Goal: Information Seeking & Learning: Learn about a topic

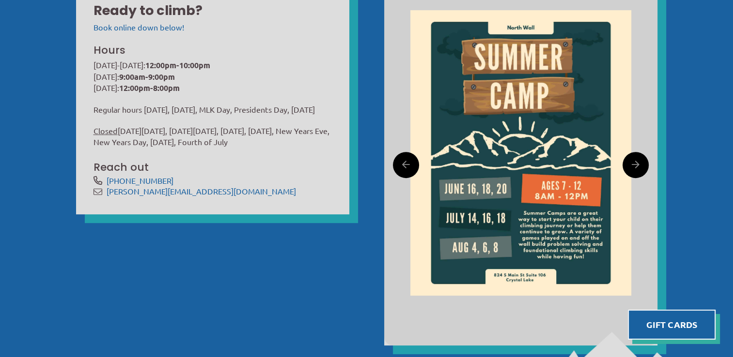
scroll to position [355, 0]
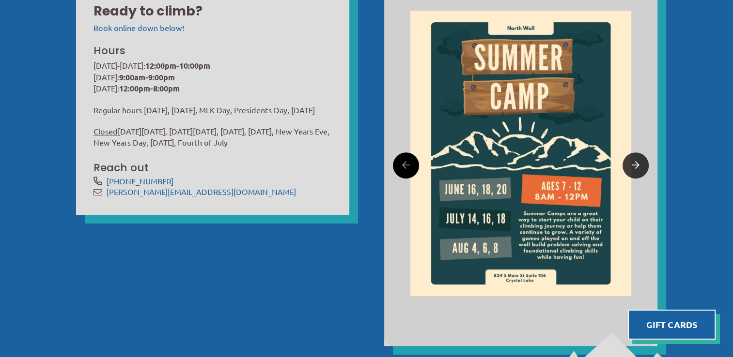
click at [639, 164] on link at bounding box center [635, 166] width 26 height 26
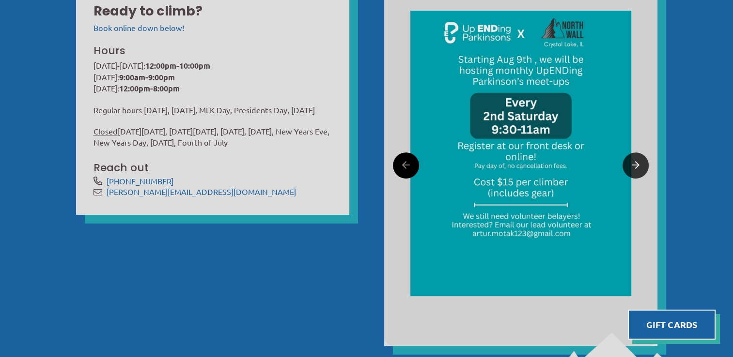
click at [639, 164] on link at bounding box center [635, 166] width 26 height 26
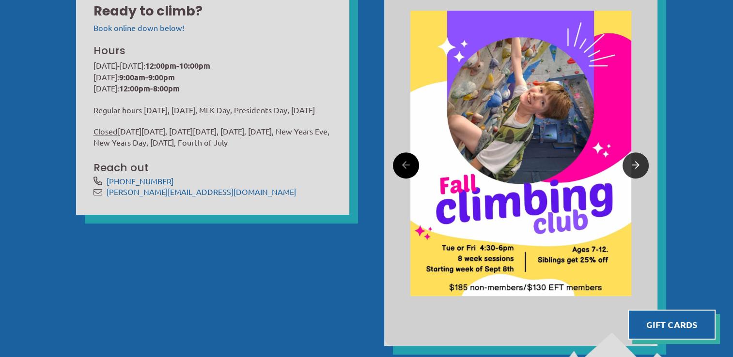
click at [639, 164] on link at bounding box center [635, 166] width 26 height 26
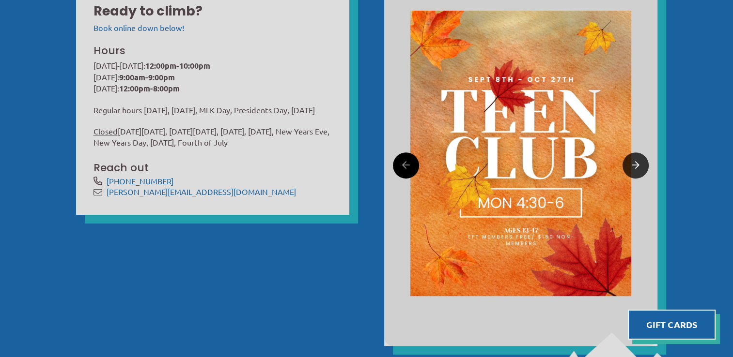
click at [639, 164] on link at bounding box center [635, 166] width 26 height 26
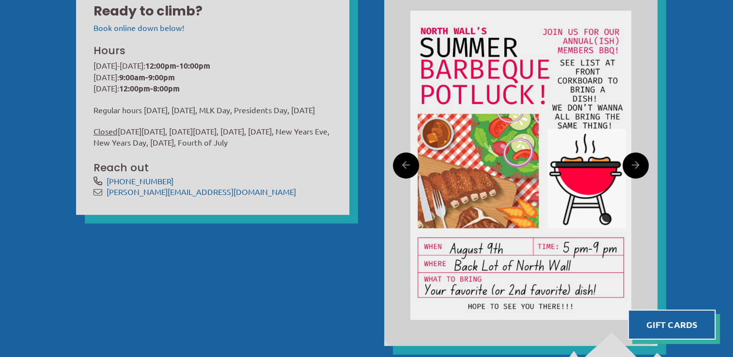
click at [192, 245] on div "Ready to climb? Book online down below! Hours Monday-Friday: 12:00pm-10:00pm Sa…" at bounding box center [367, 165] width 616 height 397
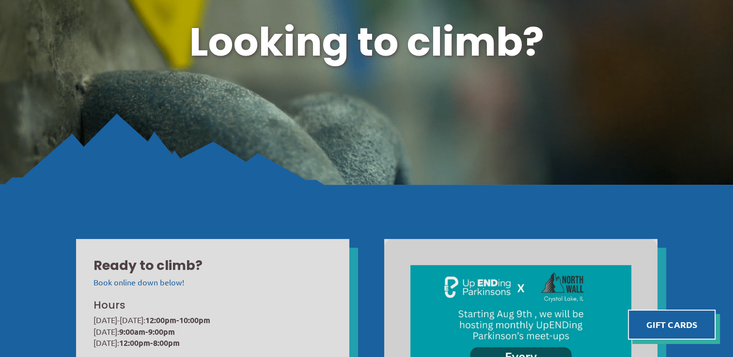
scroll to position [0, 0]
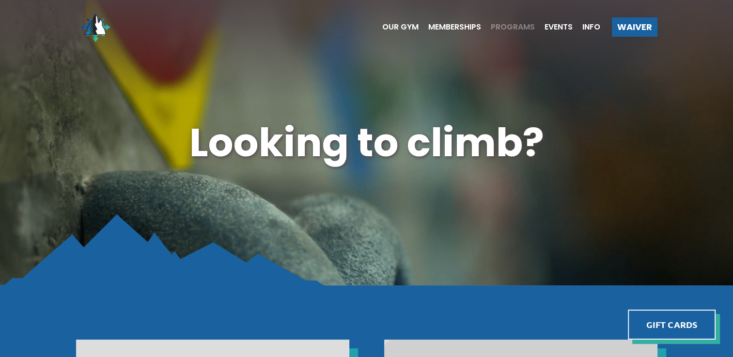
click at [504, 28] on span "Programs" at bounding box center [513, 27] width 44 height 8
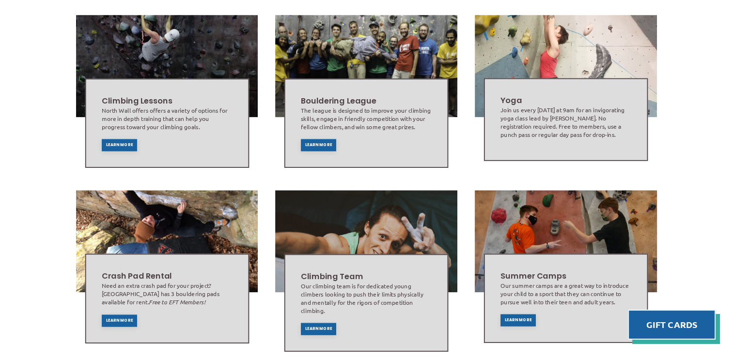
scroll to position [493, 0]
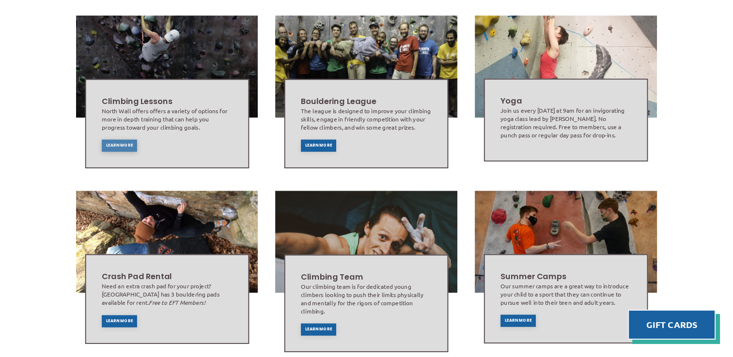
click at [117, 144] on span "Learn More" at bounding box center [119, 146] width 27 height 4
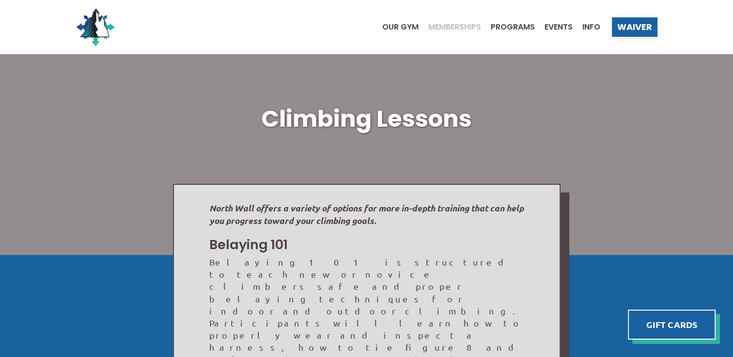
click at [437, 26] on span "Memberships" at bounding box center [454, 27] width 53 height 8
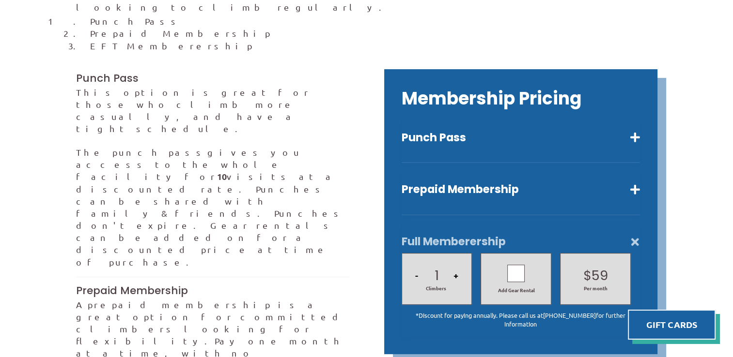
scroll to position [248, 0]
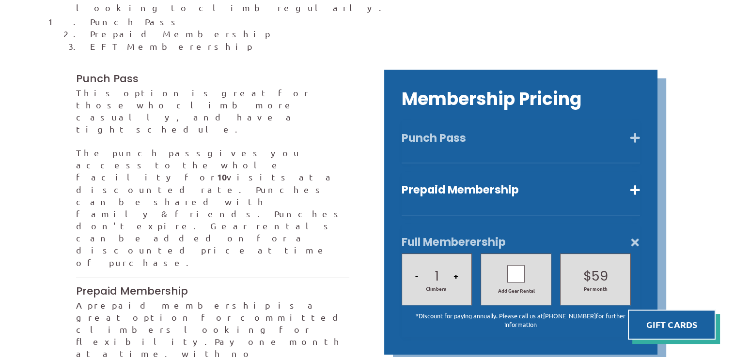
click at [461, 131] on button "Punch Pass" at bounding box center [520, 138] width 238 height 14
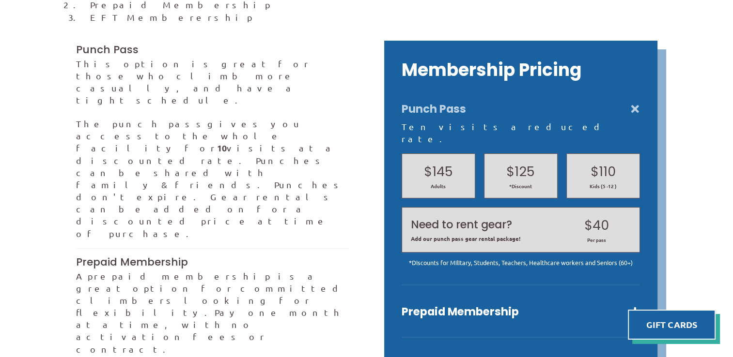
scroll to position [278, 0]
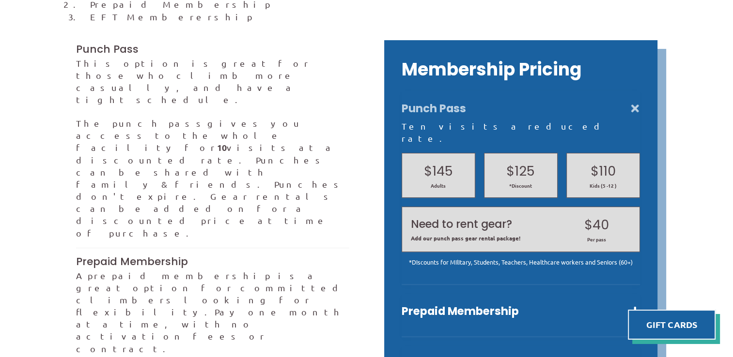
click at [480, 258] on div "*Discounts for Military, Students, Teachers, Healthcare workers and Seniors (60…" at bounding box center [520, 262] width 238 height 9
click at [513, 183] on span "*Discount" at bounding box center [520, 186] width 55 height 7
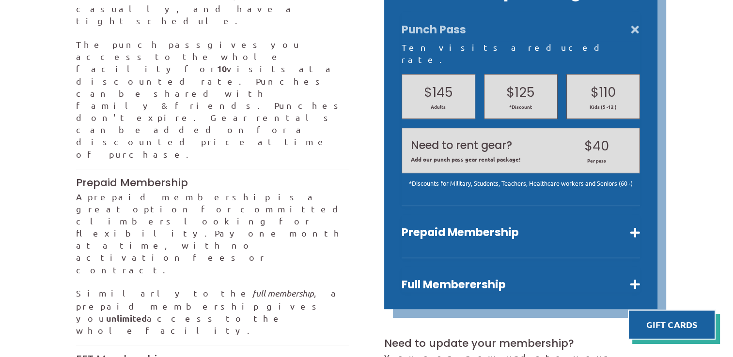
scroll to position [357, 0]
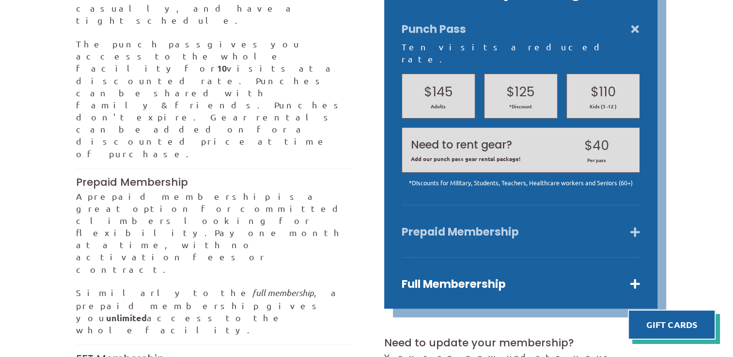
click at [472, 225] on button "Prepaid Membership" at bounding box center [520, 232] width 238 height 14
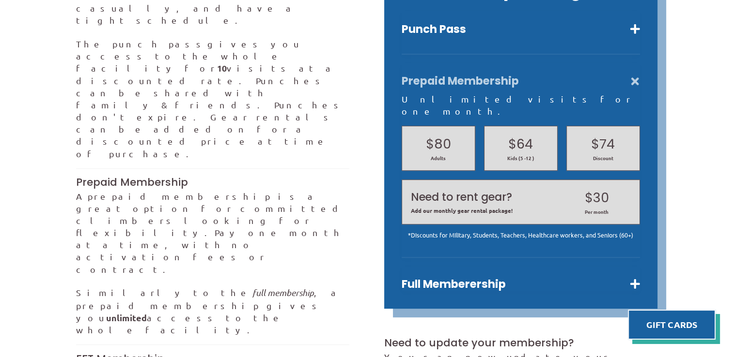
click at [515, 26] on div "Punch Pass Ten visits a reduced rate. $145 Adults $125 *Discount $110 Kids (5 -…" at bounding box center [520, 33] width 238 height 44
click at [455, 22] on button "Punch Pass" at bounding box center [520, 29] width 238 height 14
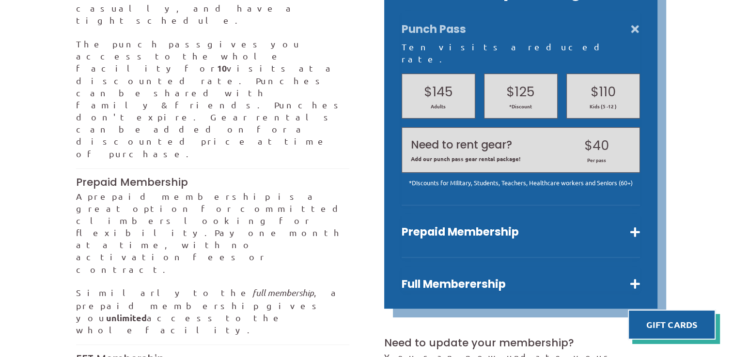
click at [632, 22] on button "Punch Pass" at bounding box center [520, 29] width 238 height 14
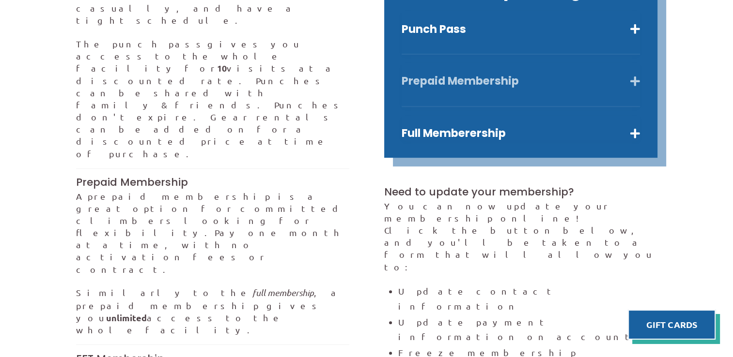
click at [452, 74] on button "Prepaid Membership" at bounding box center [520, 81] width 238 height 14
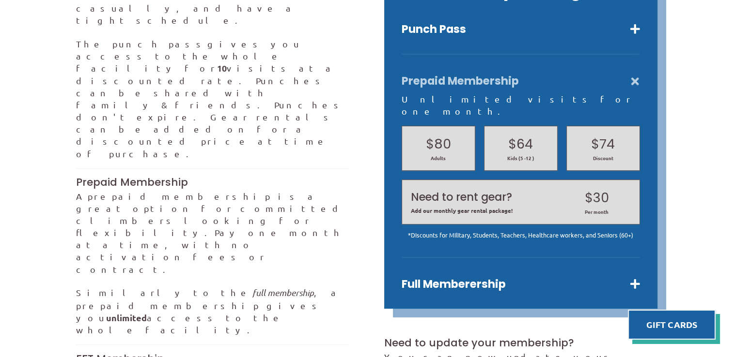
click at [632, 75] on button "Prepaid Membership" at bounding box center [520, 81] width 238 height 14
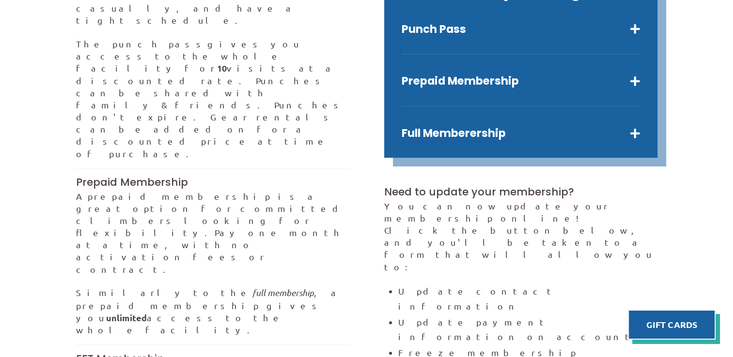
click at [548, 116] on div "Full Memberership 1 - Climbers + Add Gear Rental $ 59 $ 79 Per month *Discount …" at bounding box center [520, 128] width 238 height 25
click at [548, 126] on button "Full Memberership" at bounding box center [520, 133] width 238 height 14
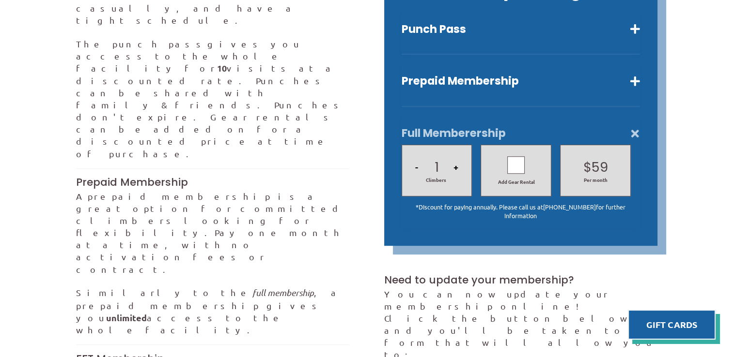
click at [486, 126] on button "Full Memberership" at bounding box center [520, 133] width 238 height 14
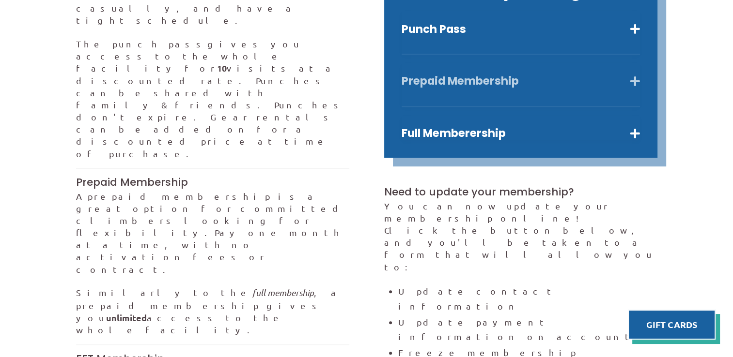
click at [470, 74] on button "Prepaid Membership" at bounding box center [520, 81] width 238 height 14
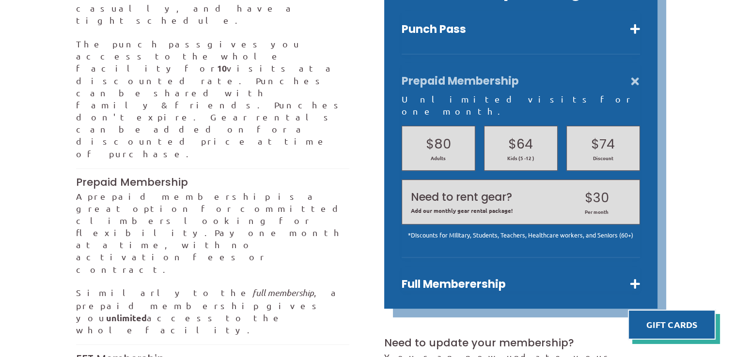
click at [470, 74] on button "Prepaid Membership" at bounding box center [520, 81] width 238 height 14
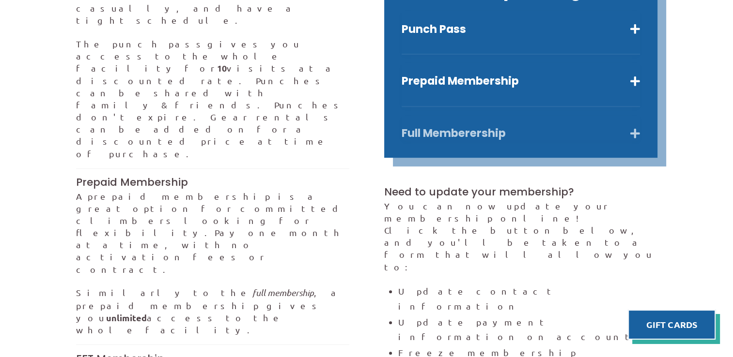
click at [477, 126] on button "Full Memberership" at bounding box center [520, 133] width 238 height 14
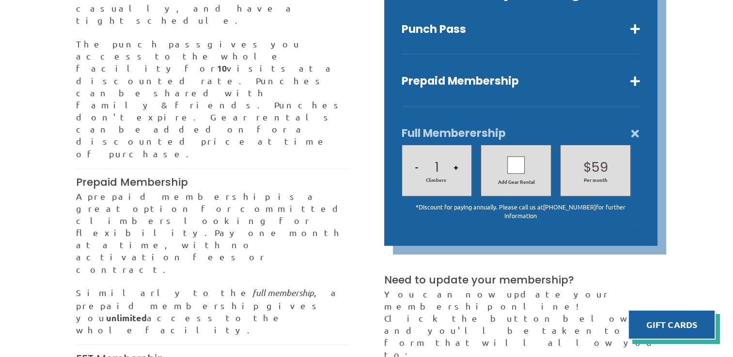
click at [475, 126] on button "Full Memberership" at bounding box center [520, 133] width 238 height 14
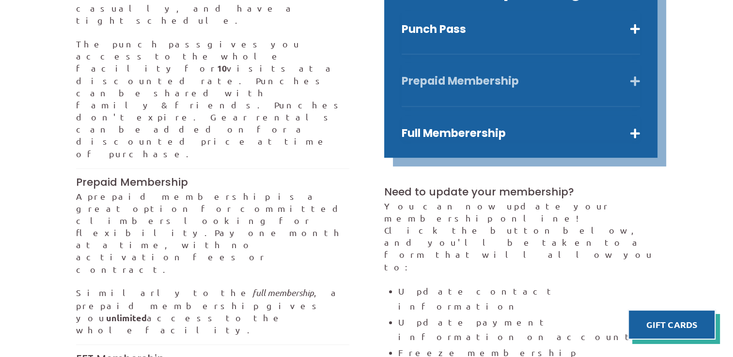
click at [456, 74] on button "Prepaid Membership" at bounding box center [520, 81] width 238 height 14
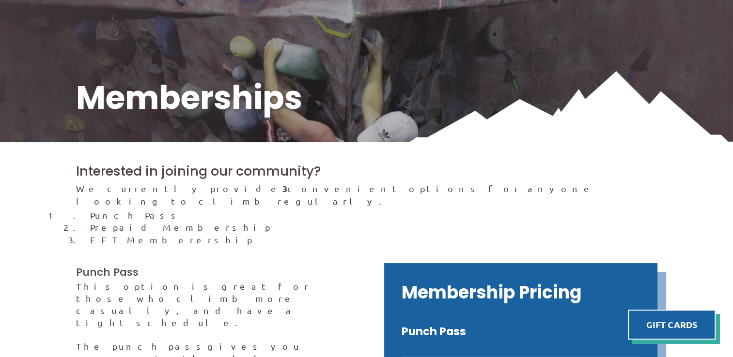
scroll to position [0, 0]
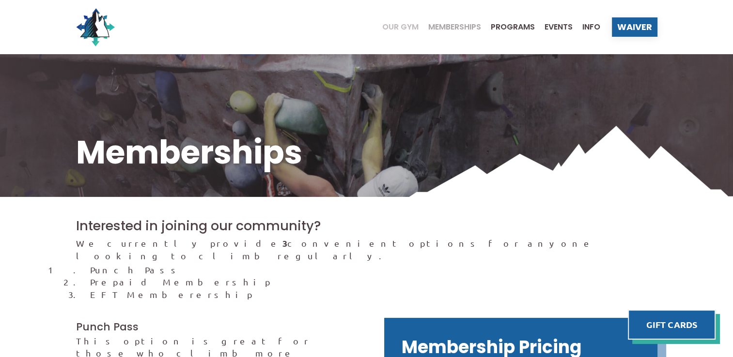
click at [397, 26] on span "Our Gym" at bounding box center [400, 27] width 36 height 8
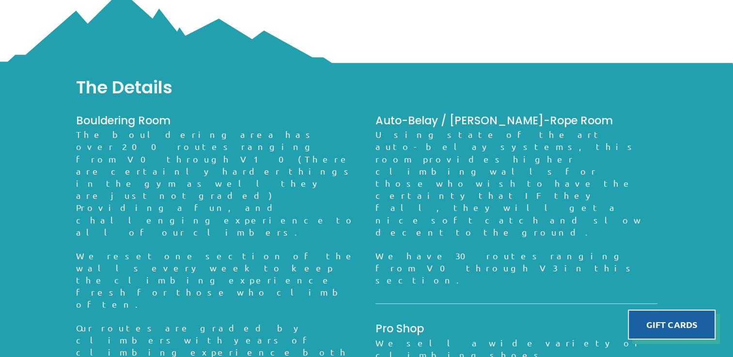
scroll to position [673, 0]
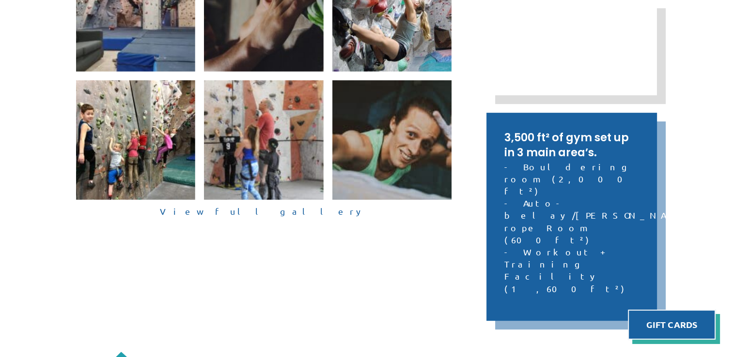
scroll to position [320, 0]
click at [258, 210] on link "View full gallery" at bounding box center [264, 211] width 376 height 15
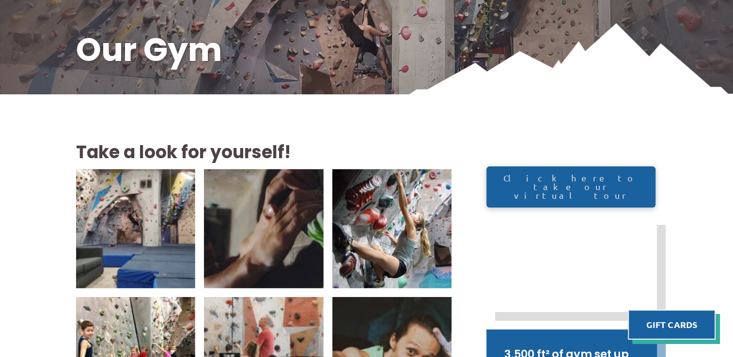
scroll to position [0, 0]
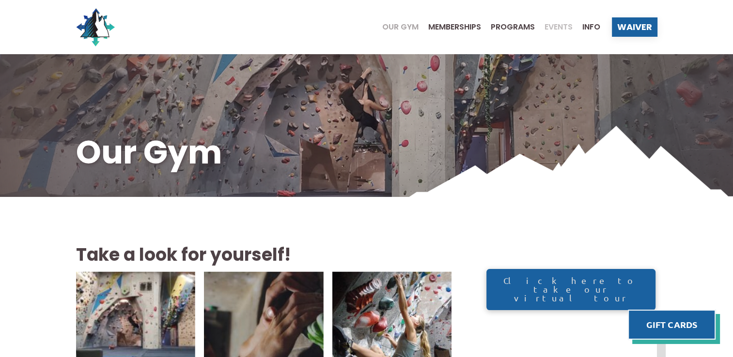
click at [555, 27] on span "Events" at bounding box center [558, 27] width 28 height 8
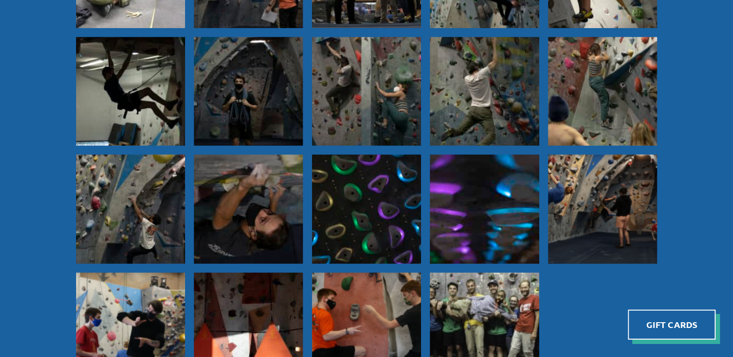
scroll to position [781, 0]
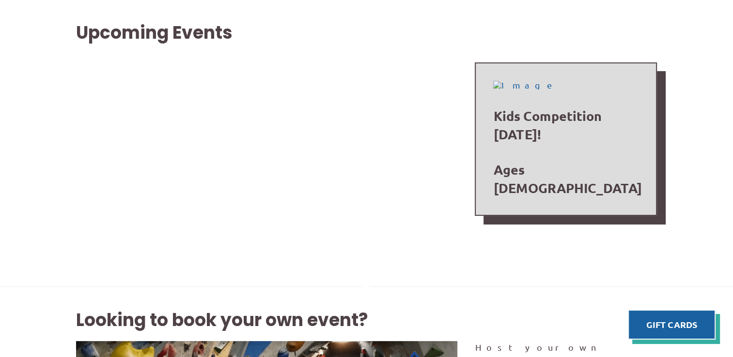
scroll to position [276, 0]
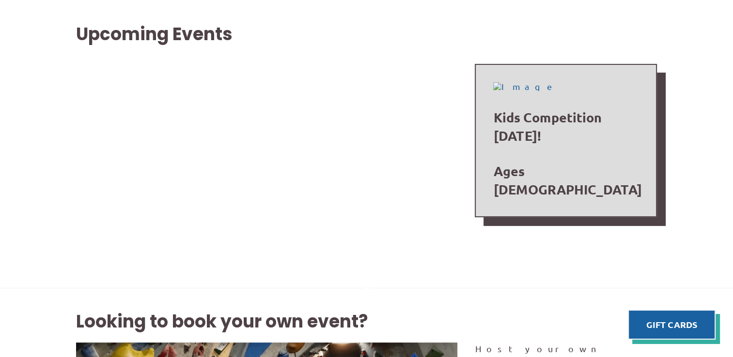
click at [265, 44] on h2 "Upcoming Events" at bounding box center [366, 34] width 581 height 24
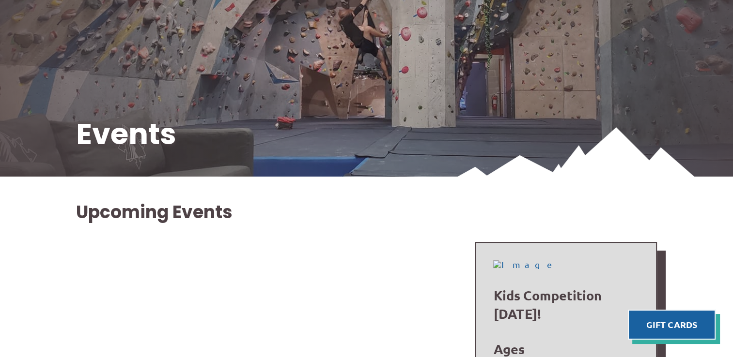
scroll to position [0, 0]
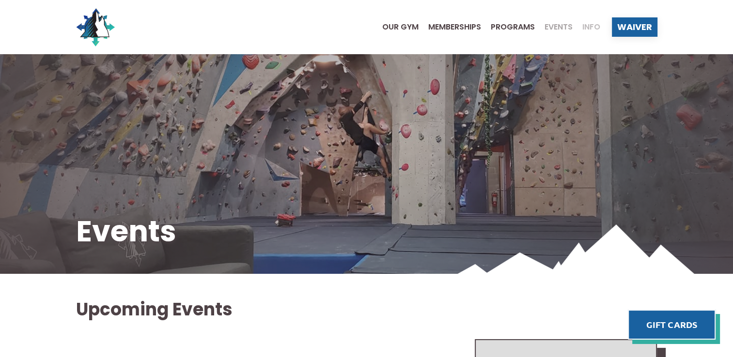
click at [587, 28] on span "Info" at bounding box center [591, 27] width 18 height 8
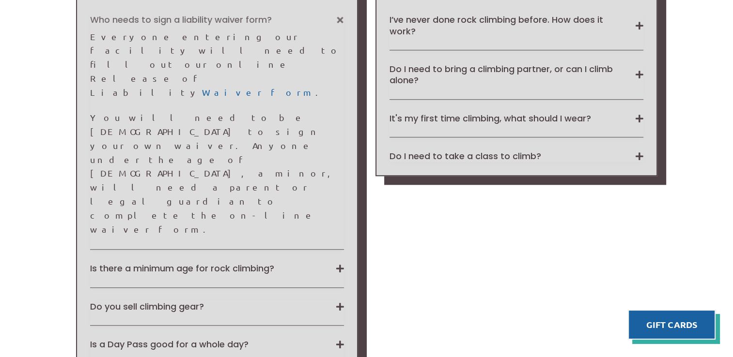
scroll to position [773, 0]
click at [146, 339] on div "Is a Day Pass good for a whole day? Due to [MEDICAL_DATA], we have temporarily …" at bounding box center [217, 351] width 254 height 25
click at [143, 339] on button "Is a Day Pass good for a whole day?" at bounding box center [217, 344] width 254 height 11
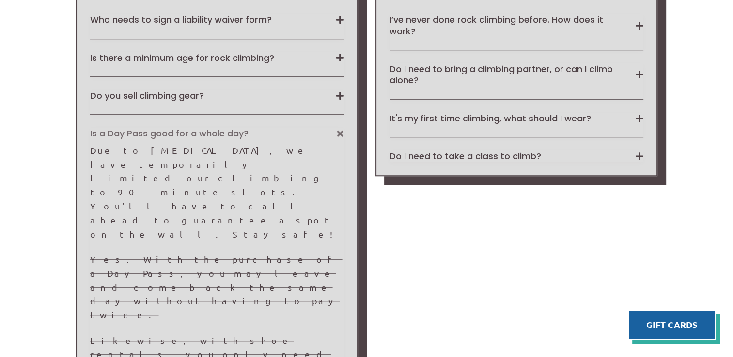
click at [112, 135] on button "Is a Day Pass good for a whole day?" at bounding box center [217, 133] width 254 height 11
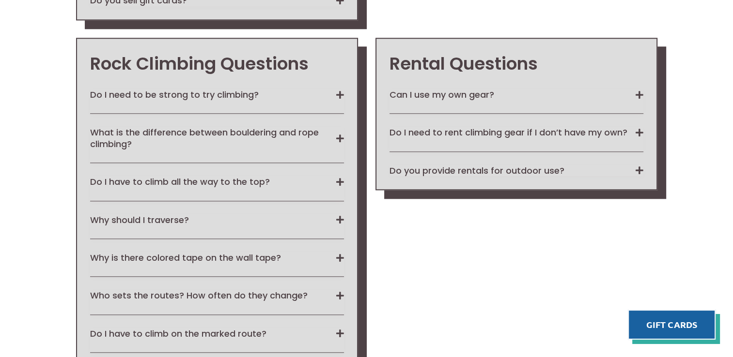
scroll to position [1001, 0]
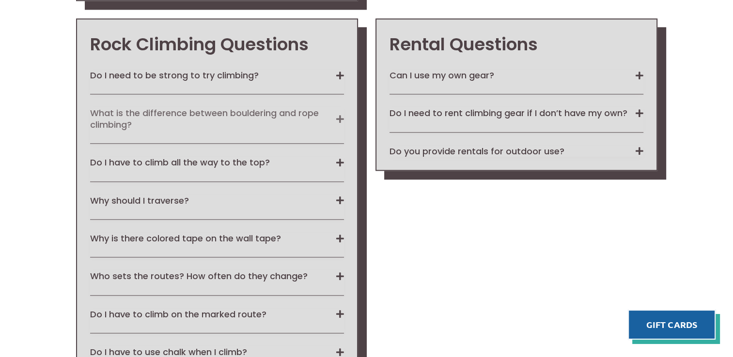
click at [128, 120] on button "What is the difference between bouldering and rope climbing?" at bounding box center [217, 119] width 254 height 23
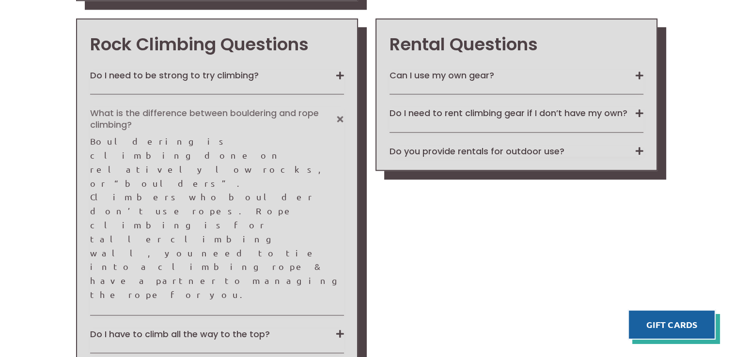
click at [128, 120] on button "What is the difference between bouldering and rope climbing?" at bounding box center [217, 119] width 254 height 23
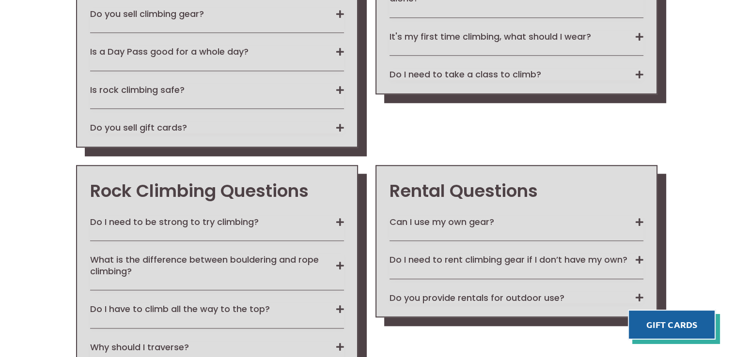
scroll to position [856, 0]
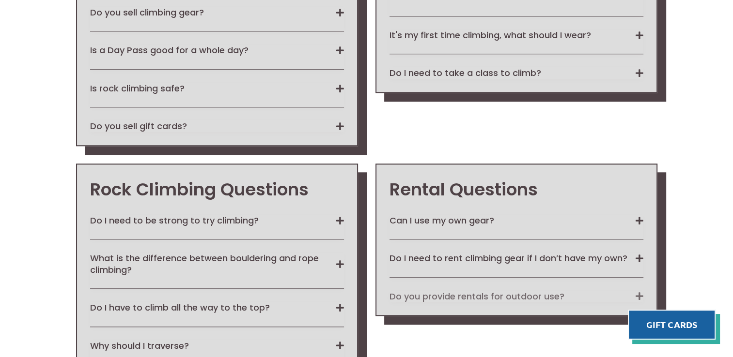
click at [417, 299] on button "Do you provide rentals for outdoor use?" at bounding box center [516, 296] width 254 height 11
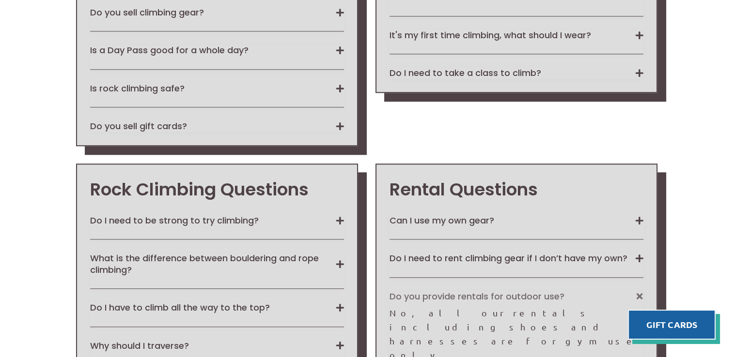
click at [417, 299] on button "Do you provide rentals for outdoor use?" at bounding box center [516, 296] width 254 height 11
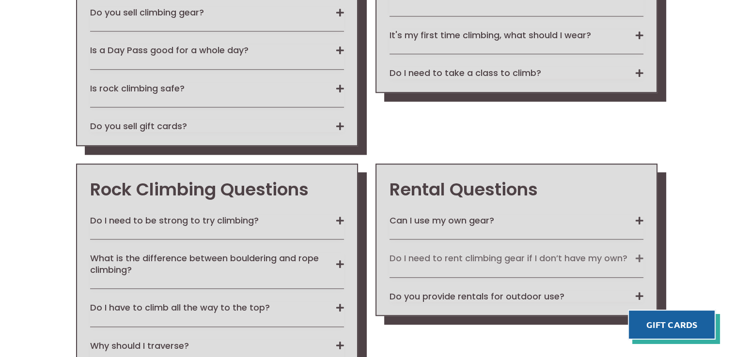
click at [410, 257] on button "Do I need to rent climbing gear if I don’t have my own?" at bounding box center [516, 258] width 254 height 11
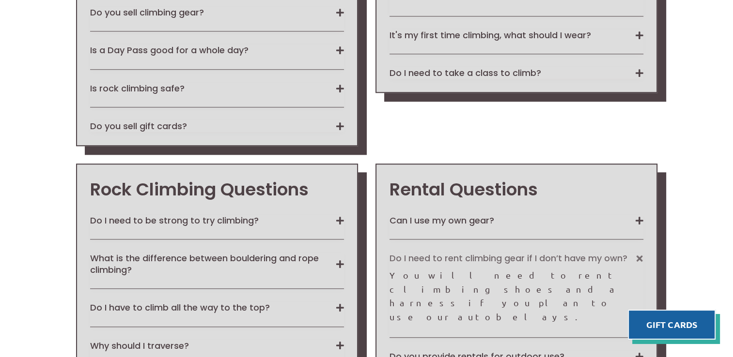
click at [410, 257] on button "Do I need to rent climbing gear if I don’t have my own?" at bounding box center [516, 258] width 254 height 11
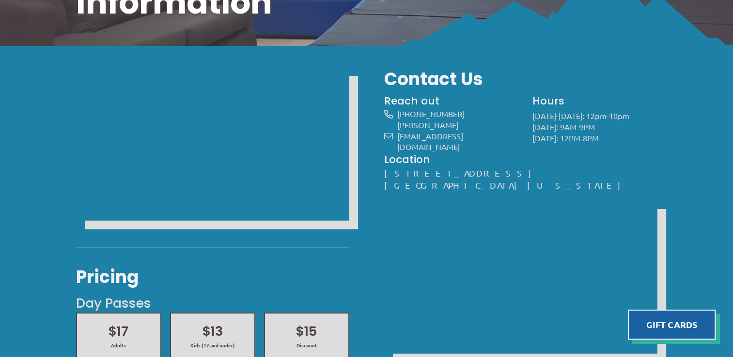
scroll to position [151, 0]
